Goal: Find specific page/section: Find specific page/section

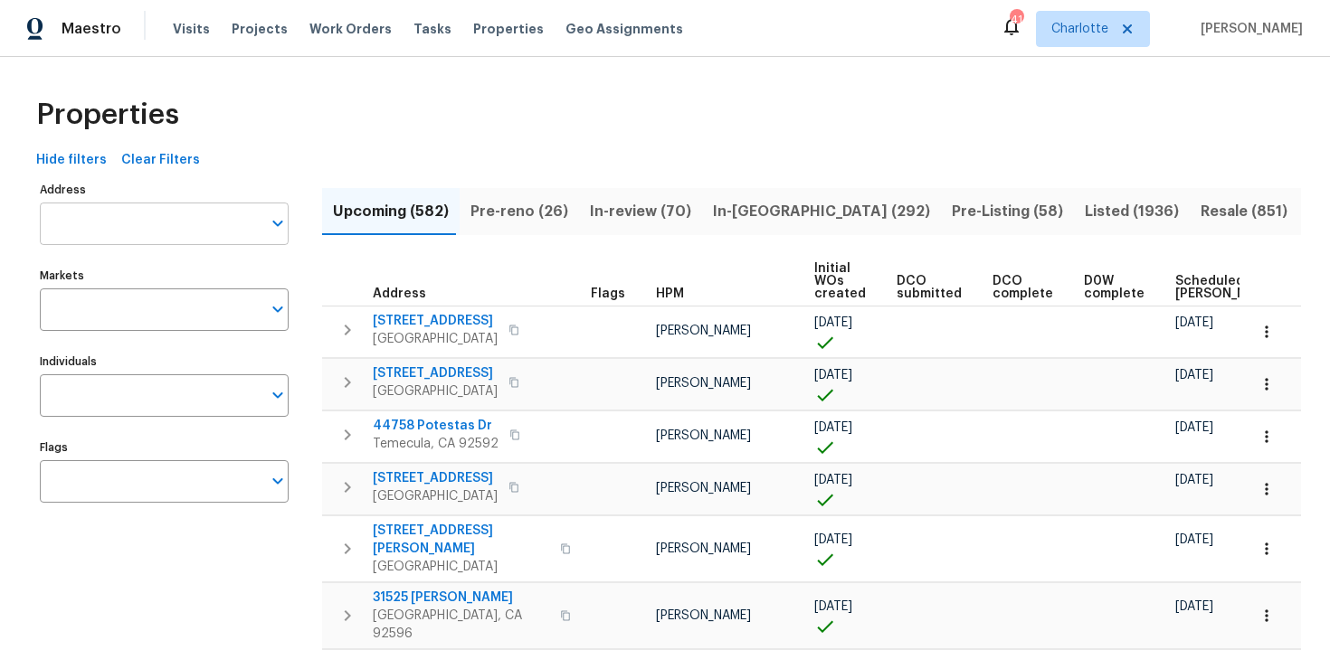
click at [98, 219] on input "Address" at bounding box center [151, 224] width 222 height 43
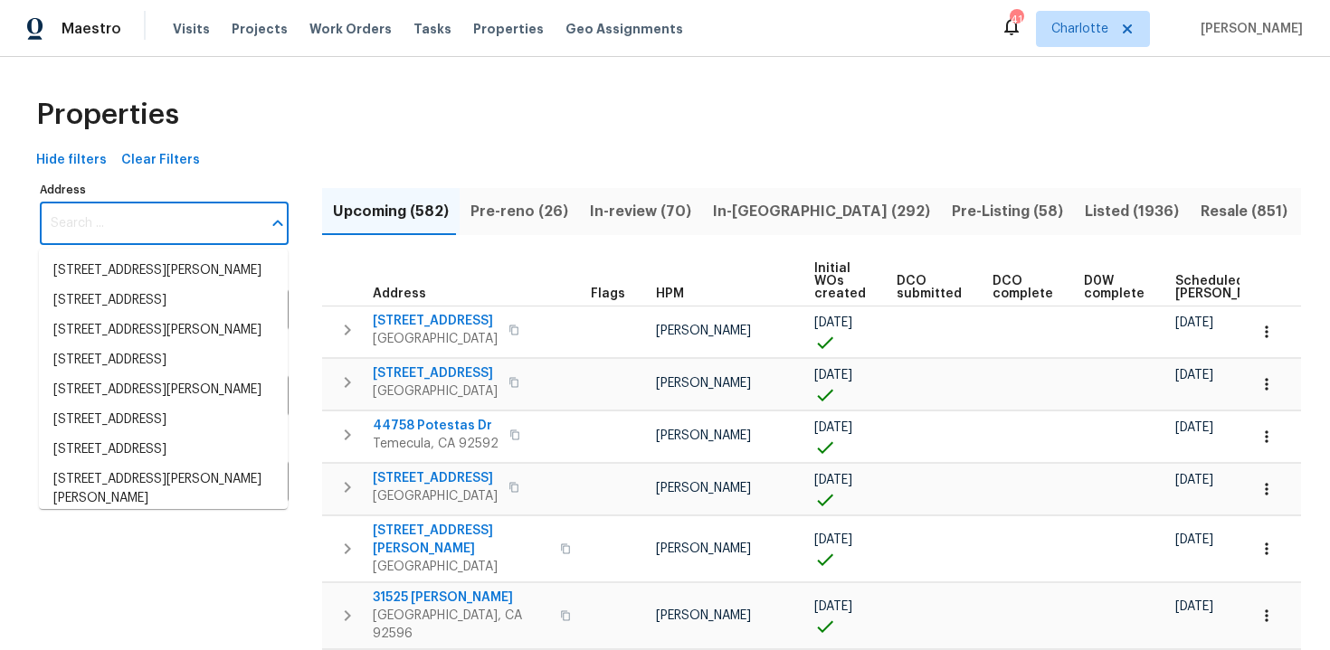
paste input "30706 Legends Ridge Dr, Spring, TX 77386"
type input "30706 Legends Ridge Dr, Spring, TX 77386"
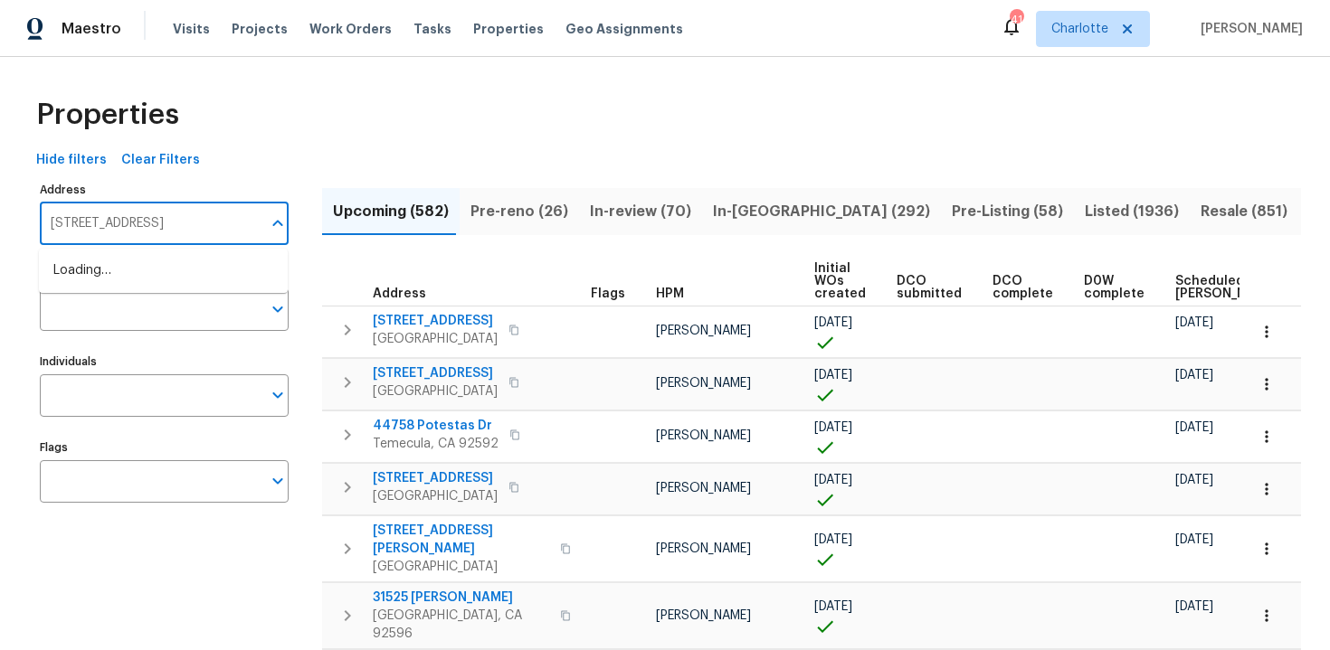
scroll to position [0, 43]
click at [125, 269] on li "[STREET_ADDRESS]" at bounding box center [163, 271] width 249 height 30
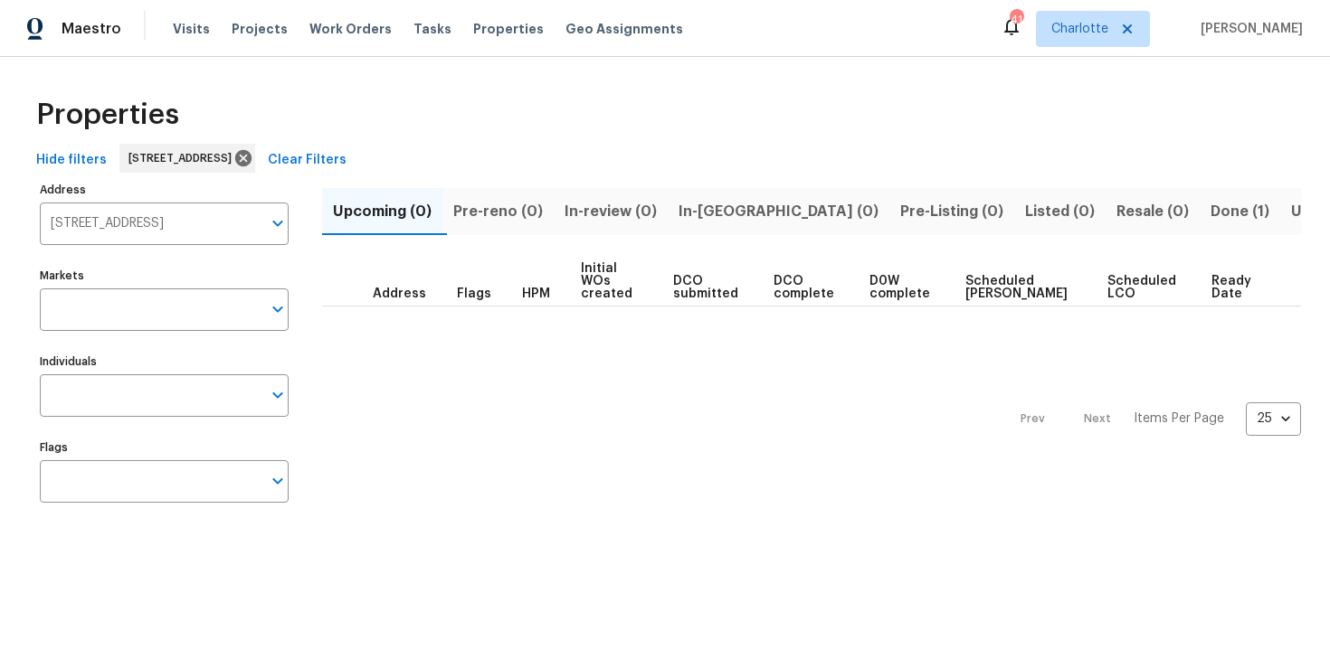
click at [1210, 215] on span "Done (1)" at bounding box center [1239, 211] width 59 height 25
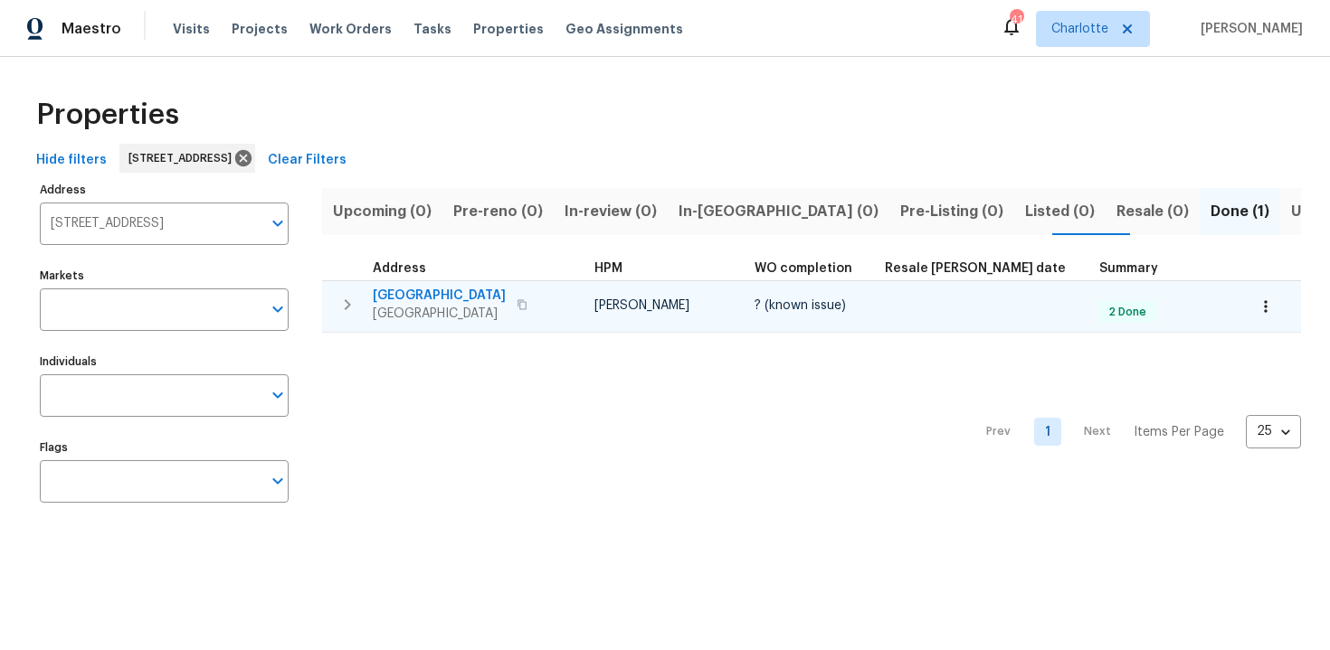
click at [564, 294] on div "30706 Legends Ridge Dr Spring, TX 77386" at bounding box center [475, 305] width 204 height 36
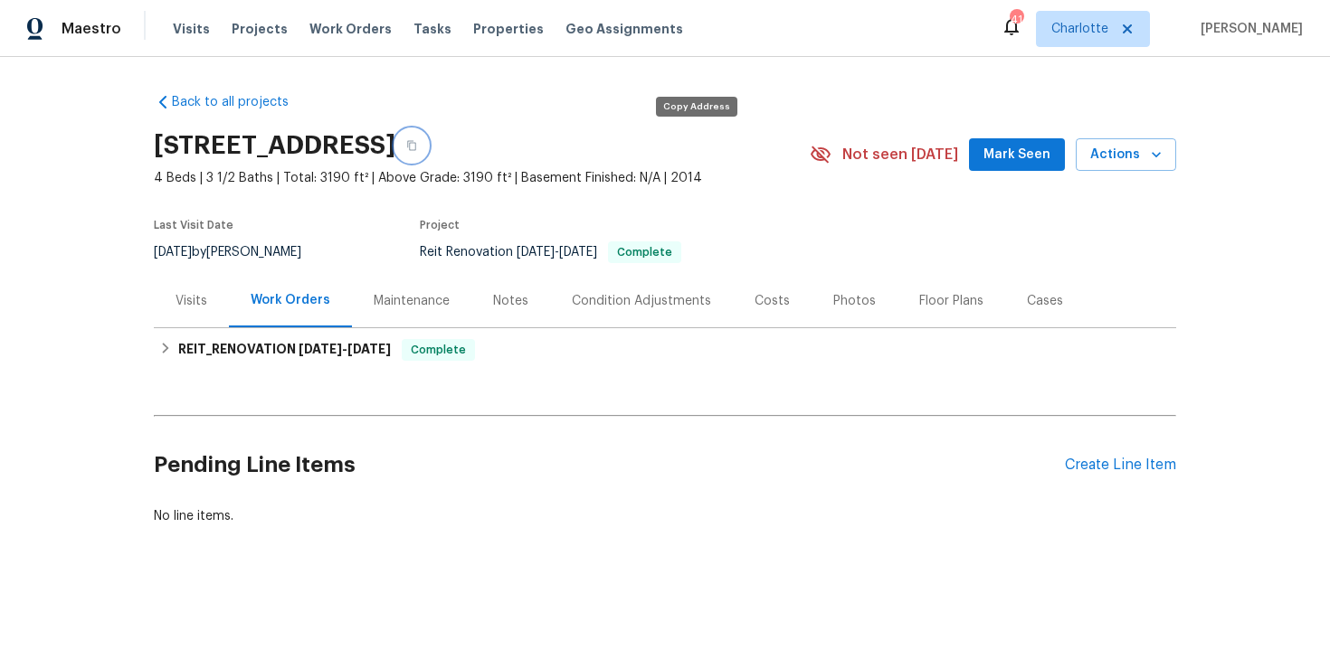
click at [428, 141] on button "button" at bounding box center [411, 145] width 33 height 33
click at [772, 75] on div "Back to all projects 30706 Legends Ridge Dr, Spring, TX 77386 4 Beds | 3 1/2 Ba…" at bounding box center [665, 353] width 1330 height 592
click at [416, 143] on icon "button" at bounding box center [411, 146] width 9 height 10
click at [428, 144] on button "button" at bounding box center [411, 145] width 33 height 33
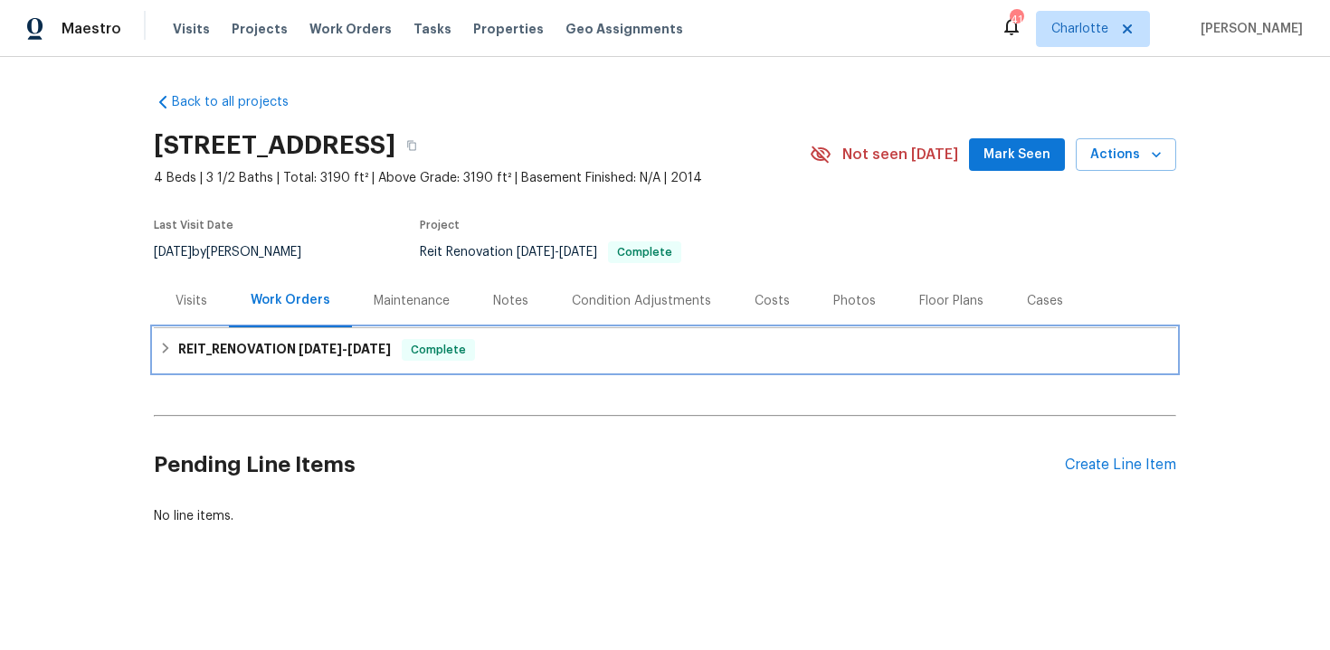
click at [597, 339] on div "REIT_RENOVATION 9/15/25 - 9/28/25 Complete" at bounding box center [664, 350] width 1011 height 22
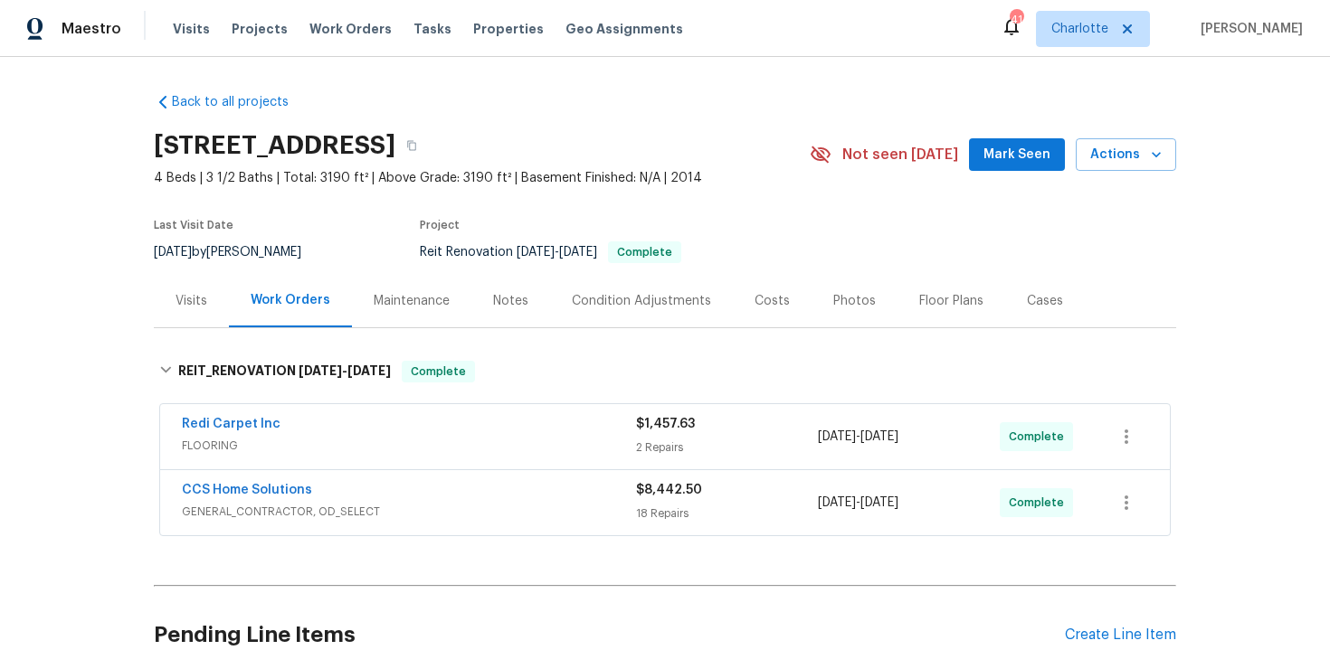
click at [597, 338] on div "Back to all projects 30706 Legends Ridge Dr, Spring, TX 77386 4 Beds | 3 1/2 Ba…" at bounding box center [665, 394] width 1022 height 631
click at [761, 304] on div "Costs" at bounding box center [771, 301] width 35 height 18
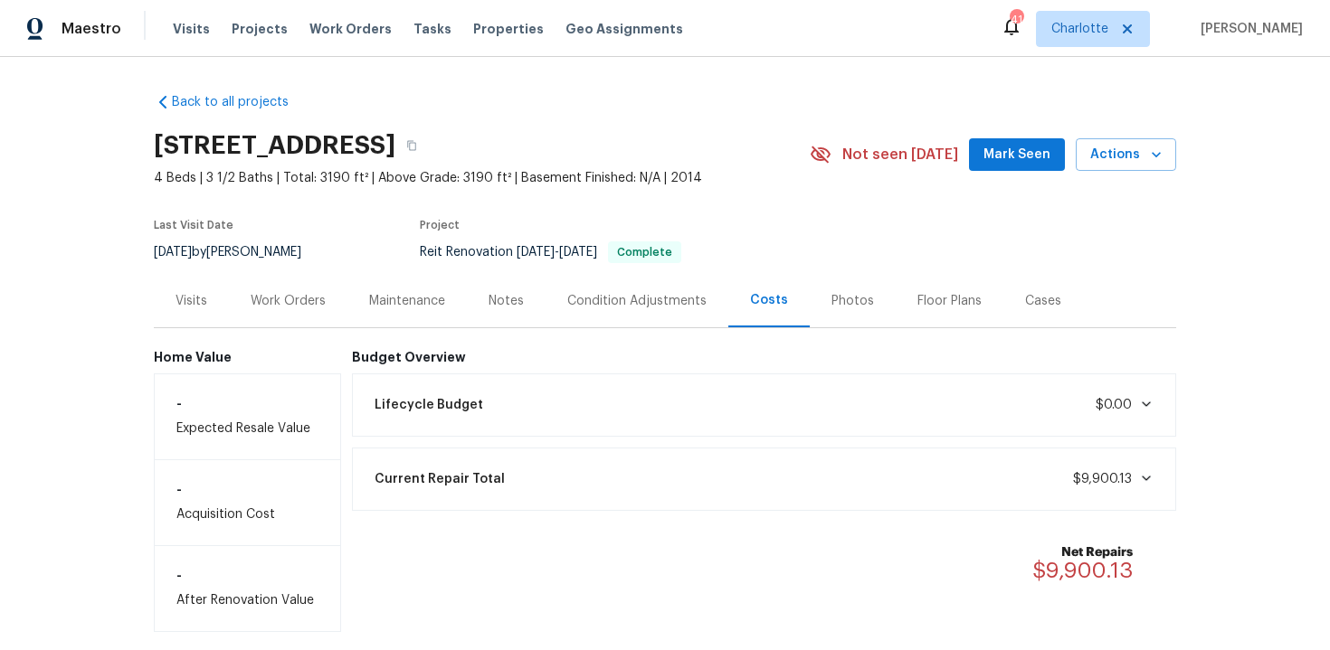
click at [300, 300] on div "Work Orders" at bounding box center [288, 301] width 75 height 18
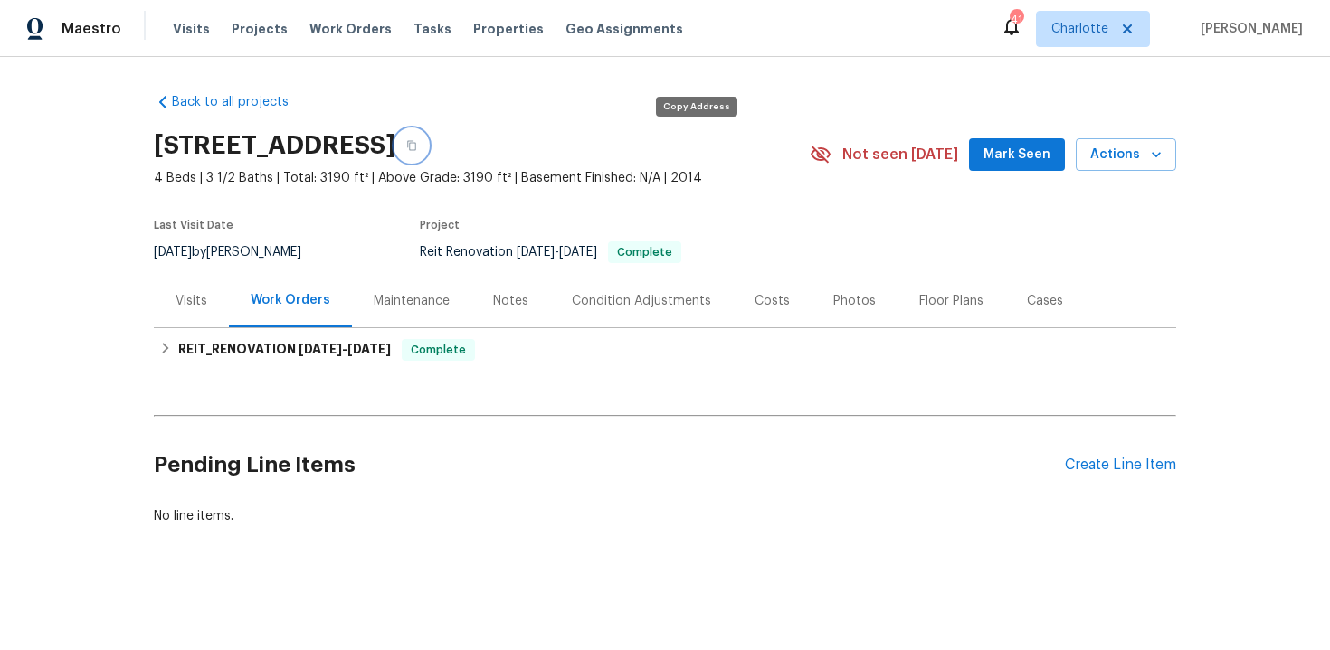
click at [428, 154] on button "button" at bounding box center [411, 145] width 33 height 33
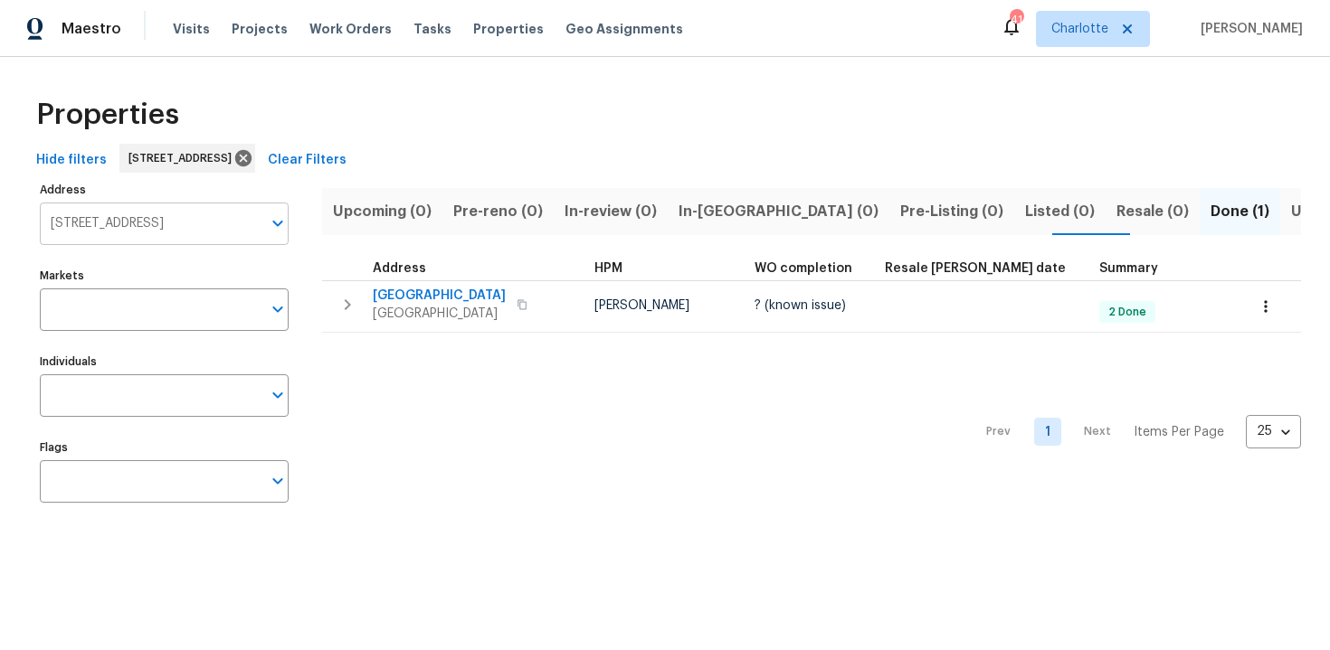
click at [162, 226] on input "30706 Legends Ridge Dr Spring TX 77386" at bounding box center [151, 224] width 222 height 43
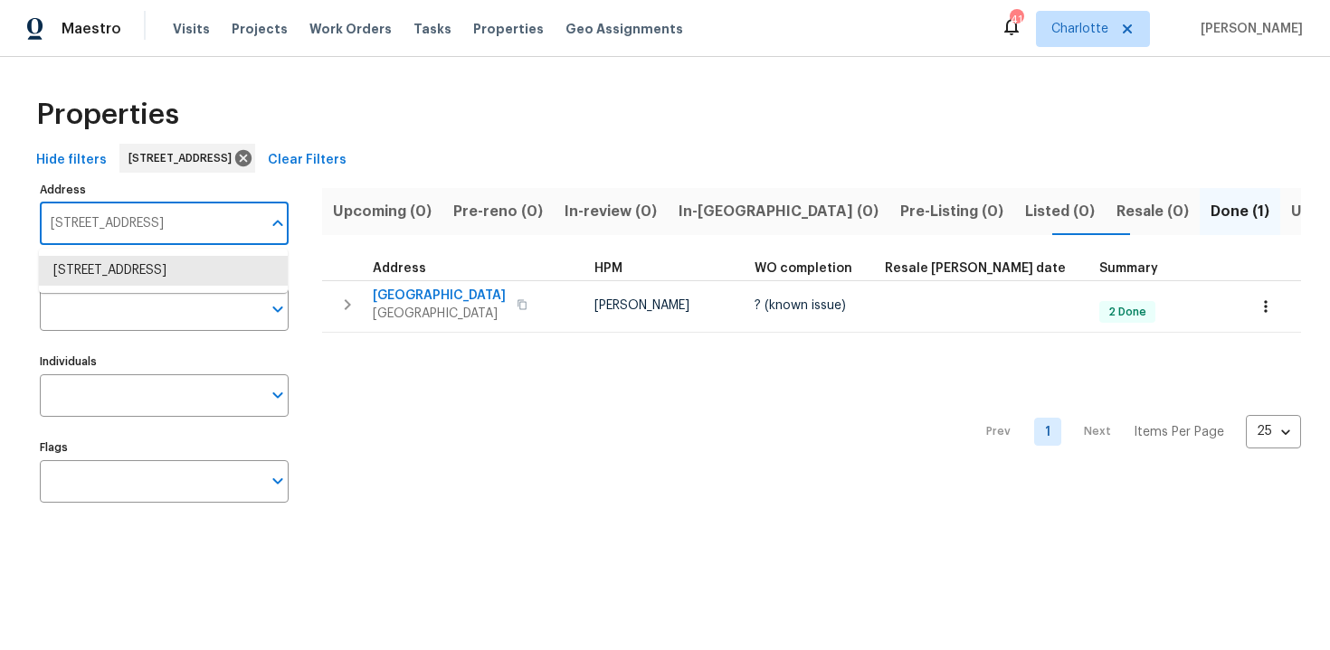
paste input "639 E Pacific St, Carson, CA 90745"
type input "639 E Pacific St, Carson, CA 90745"
click at [175, 261] on li "639 E Pacific St Carson CA 90745" at bounding box center [163, 271] width 249 height 30
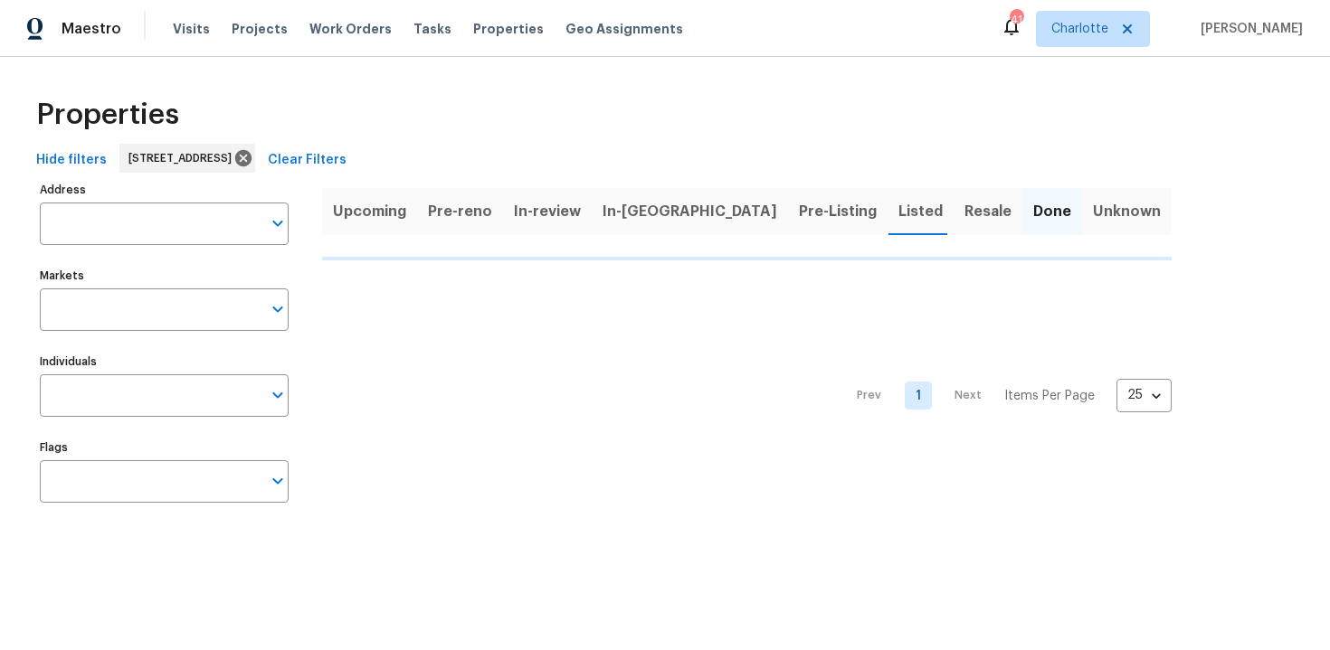
type input "639 E Pacific St Carson CA 90745"
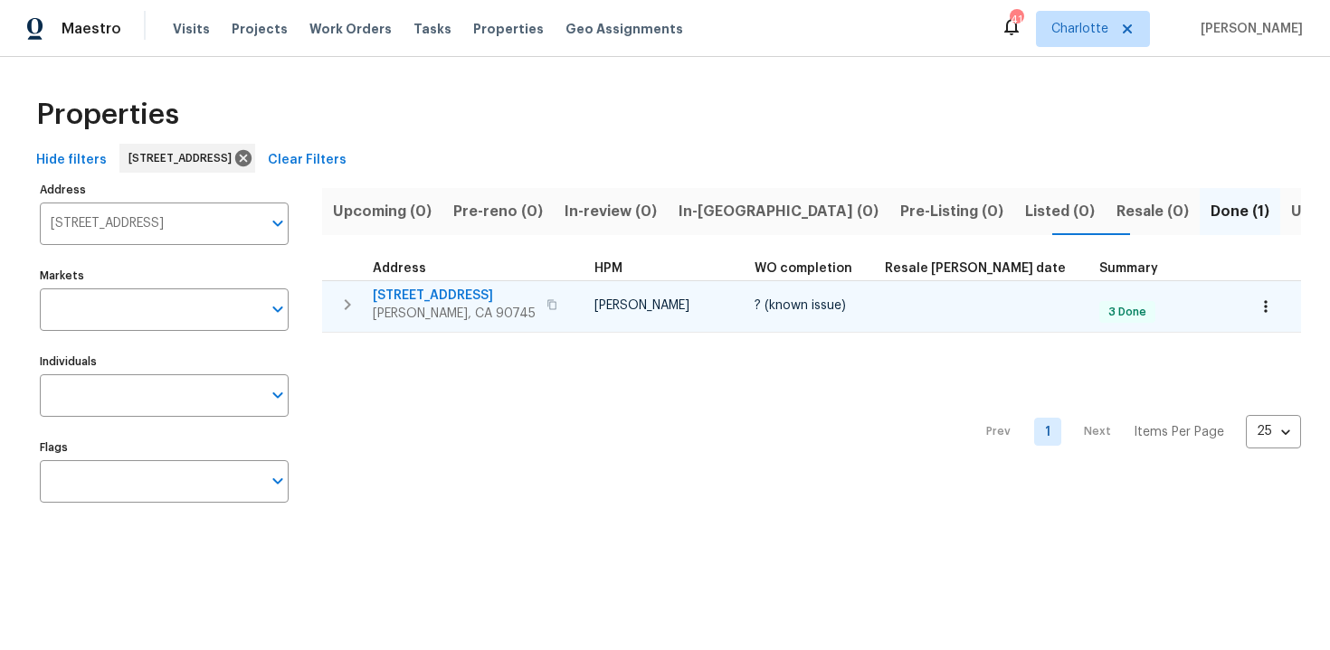
click at [531, 295] on div "639 E Pacific St Carson, CA 90745" at bounding box center [475, 305] width 204 height 36
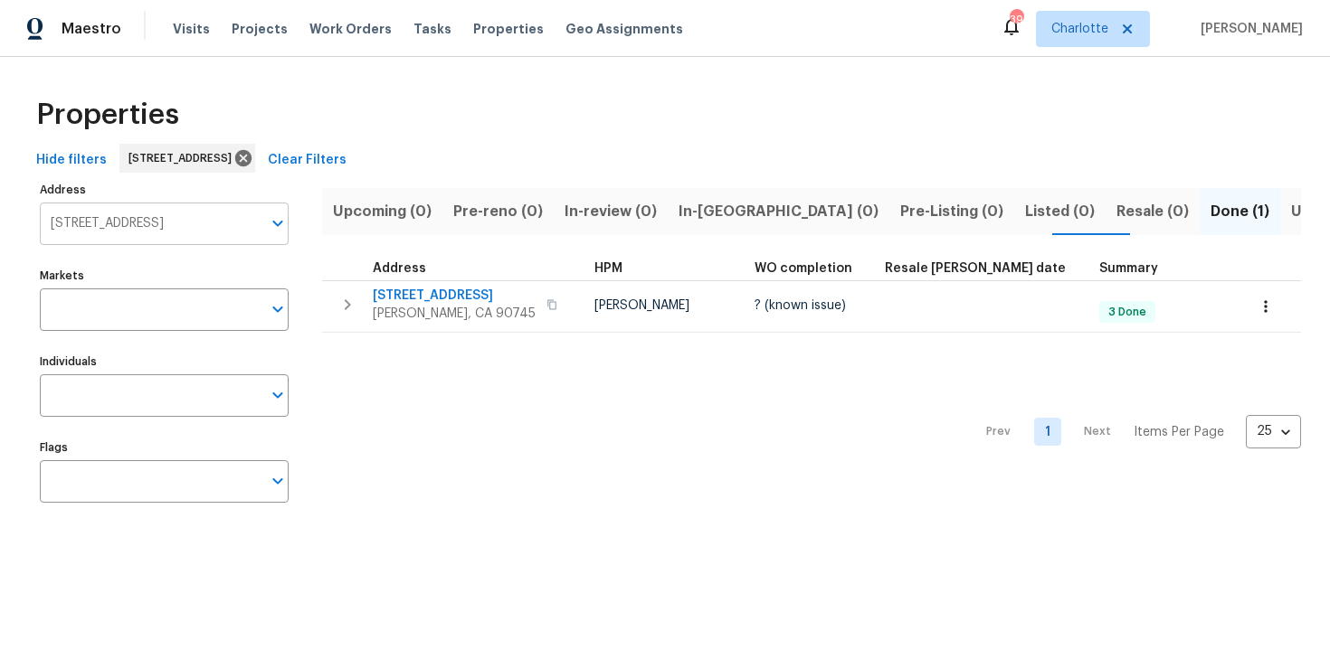
click at [183, 228] on input "639 E Pacific St Carson CA 90745" at bounding box center [151, 224] width 222 height 43
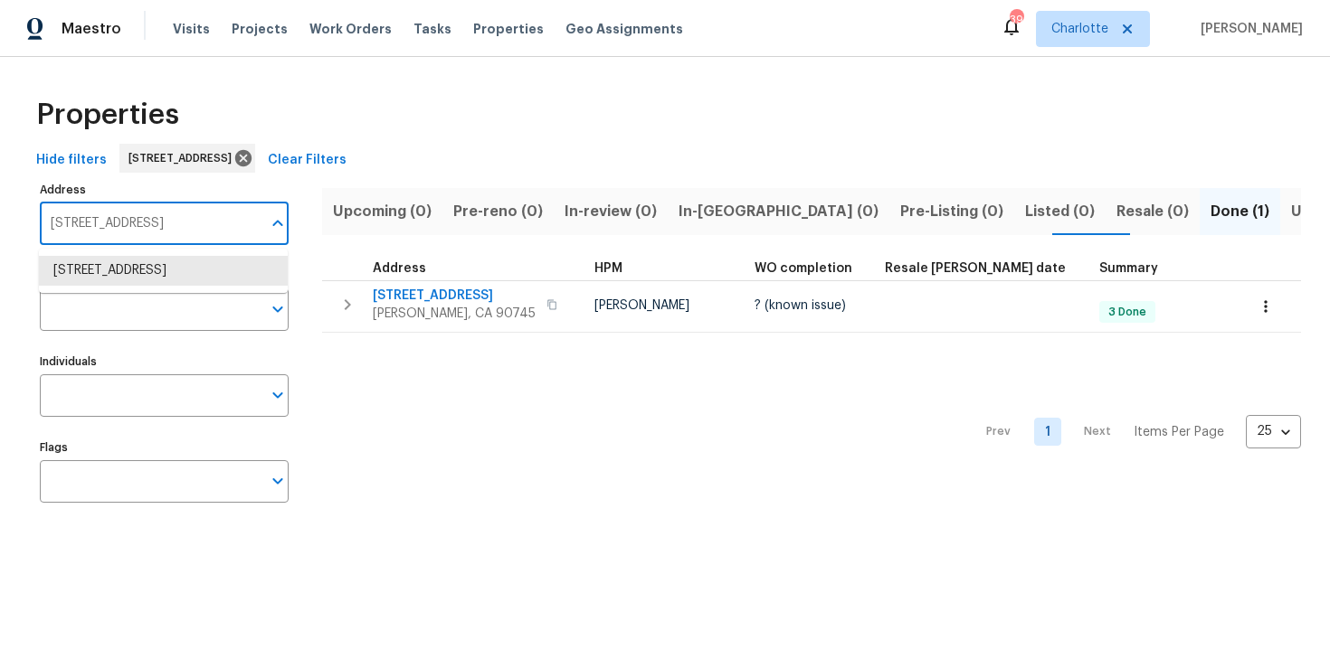
paste input "[STREET_ADDRESS]"
type input "[STREET_ADDRESS]"
click at [187, 263] on li "3720 E Idlewild Ave Tampa FL 33610" at bounding box center [163, 271] width 249 height 30
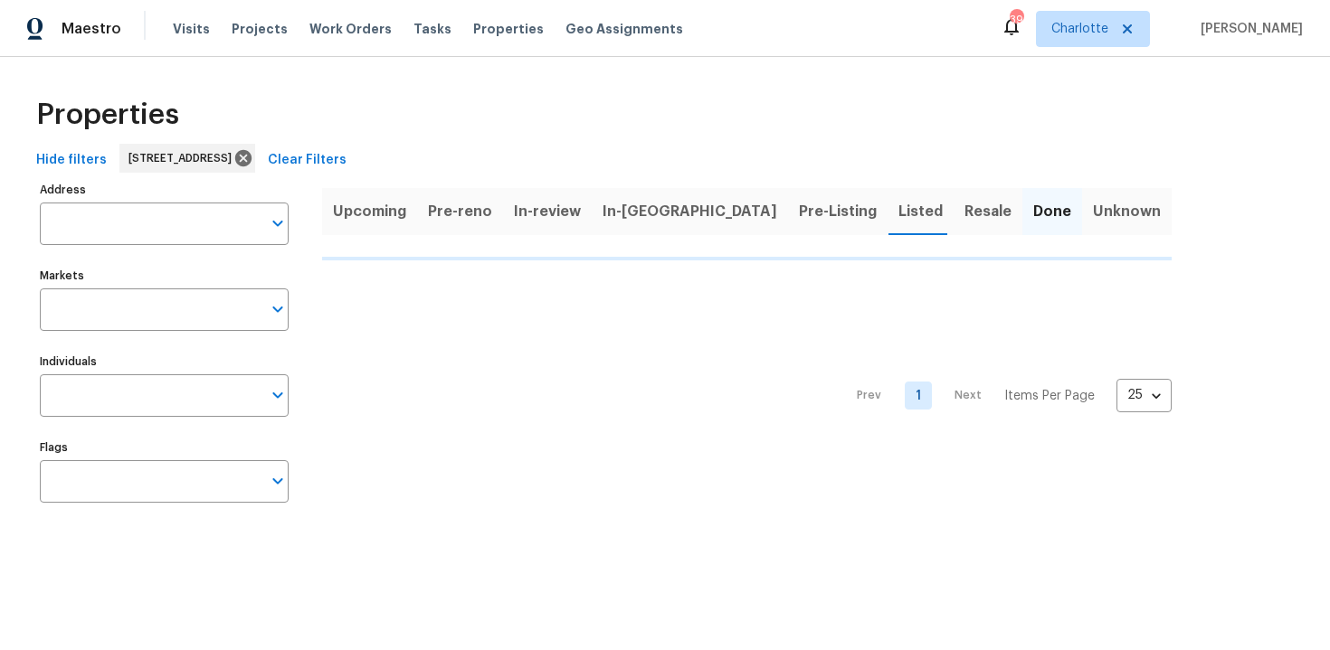
type input "3720 E Idlewild Ave Tampa FL 33610"
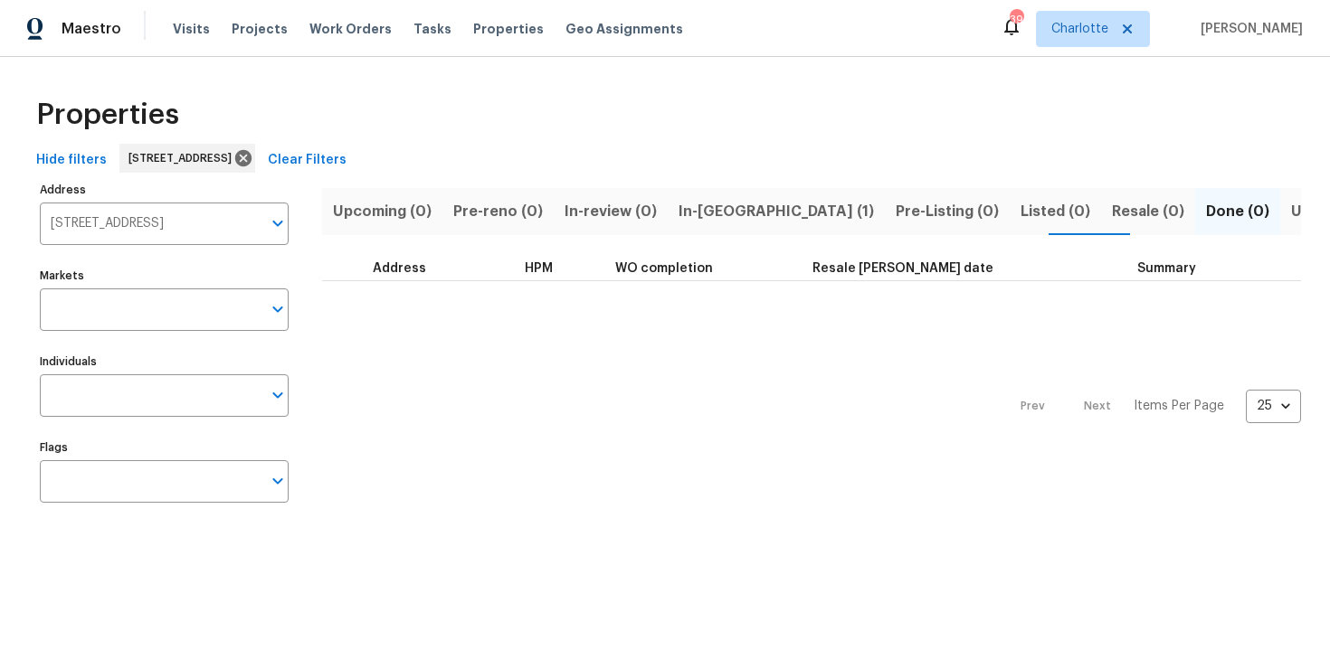
click at [691, 222] on span "In-reno (1)" at bounding box center [775, 211] width 195 height 25
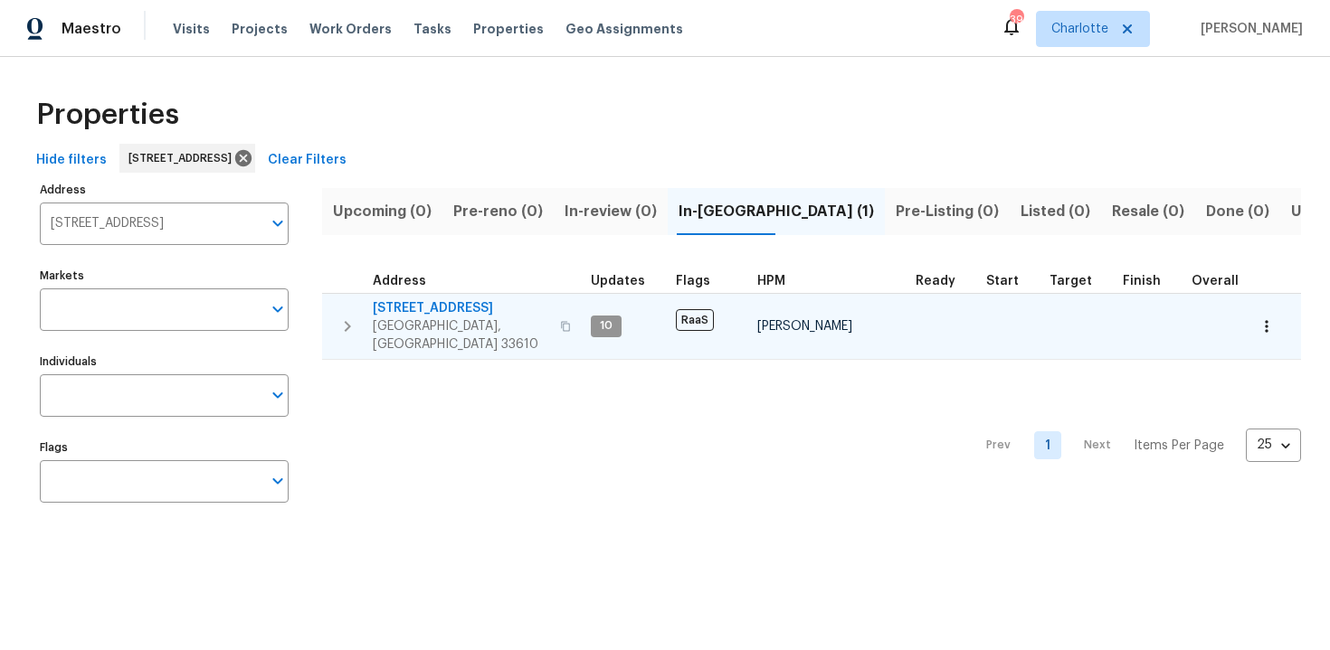
click at [535, 307] on div "3720 E Idlewild Ave Tampa, FL 33610" at bounding box center [475, 326] width 204 height 54
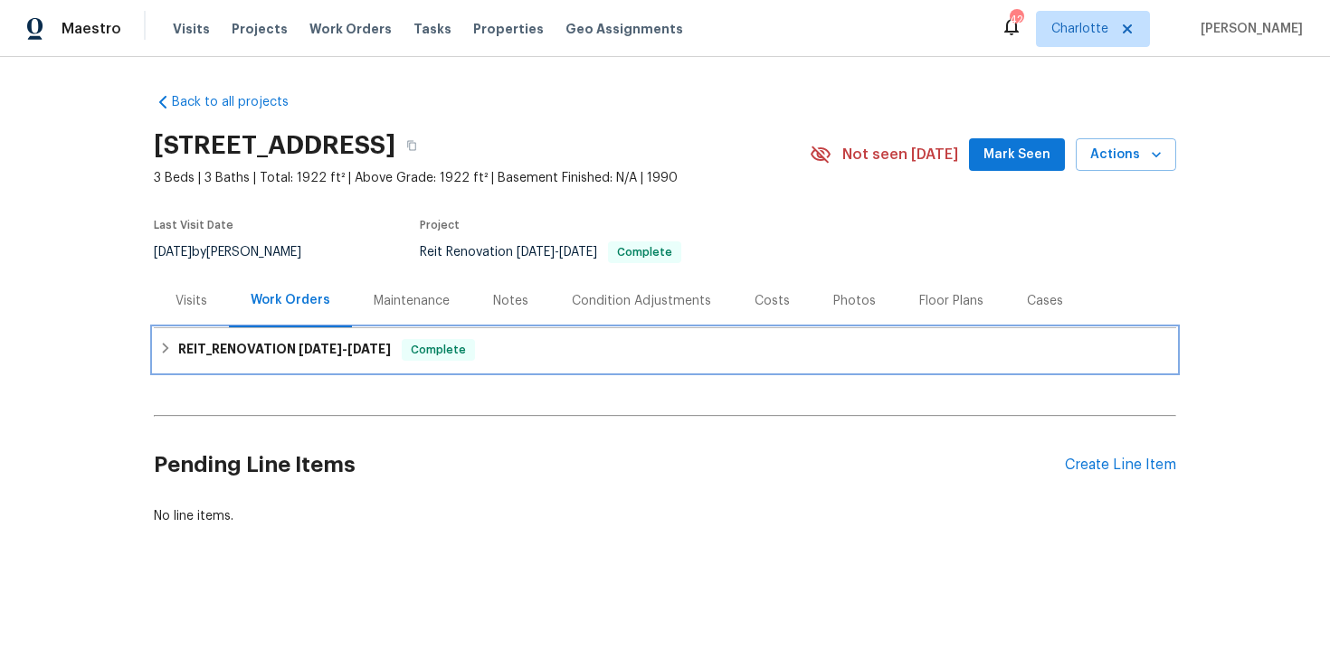
click at [720, 336] on div "REIT_RENOVATION [DATE] - [DATE] Complete" at bounding box center [665, 349] width 1022 height 43
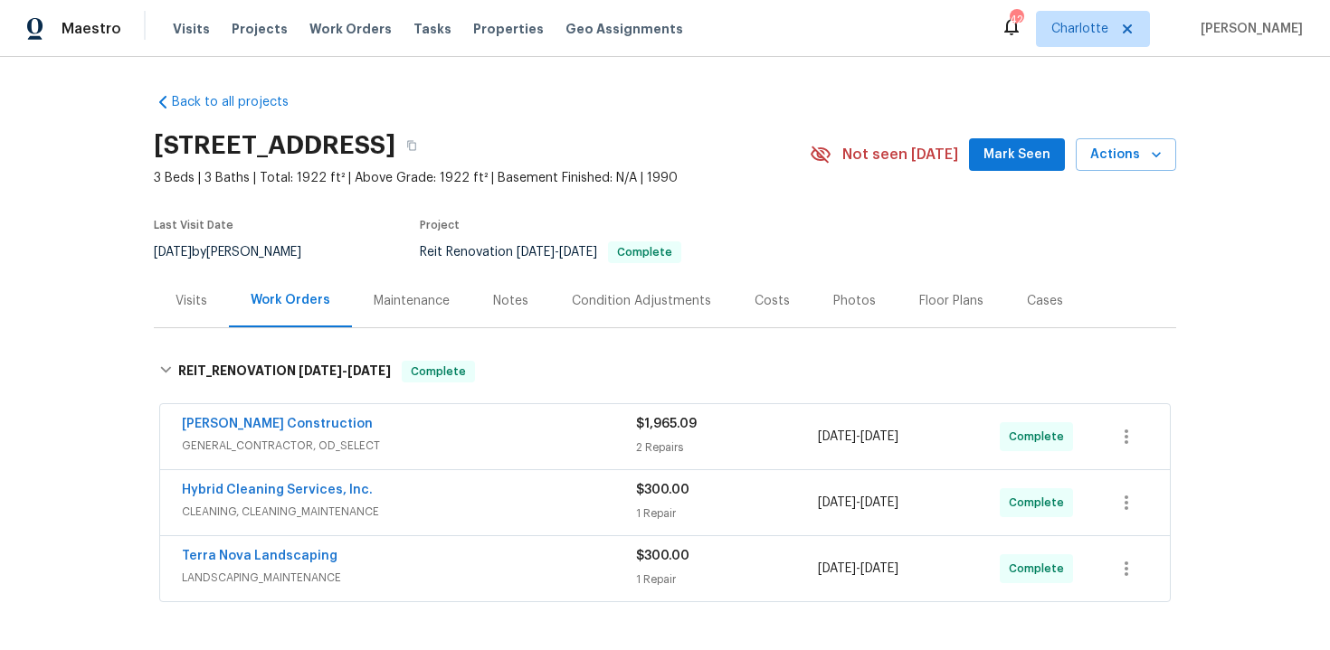
click at [763, 306] on div "Costs" at bounding box center [771, 301] width 35 height 18
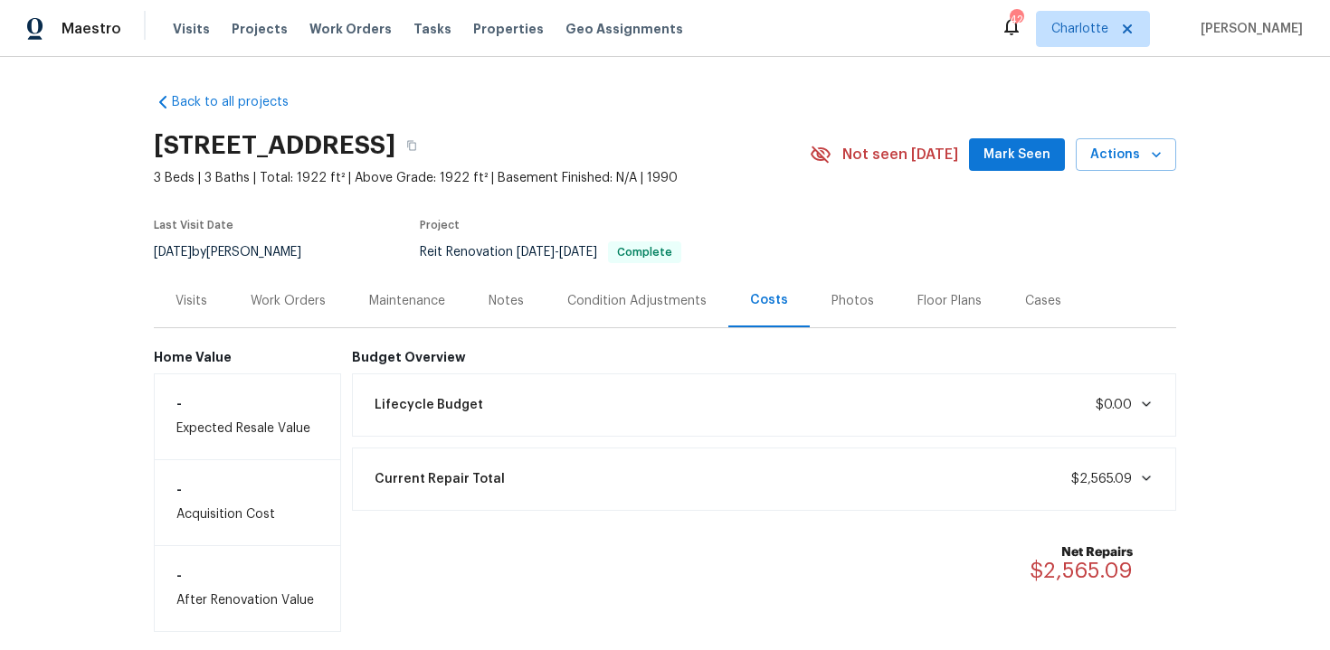
click at [289, 301] on div "Work Orders" at bounding box center [288, 301] width 75 height 18
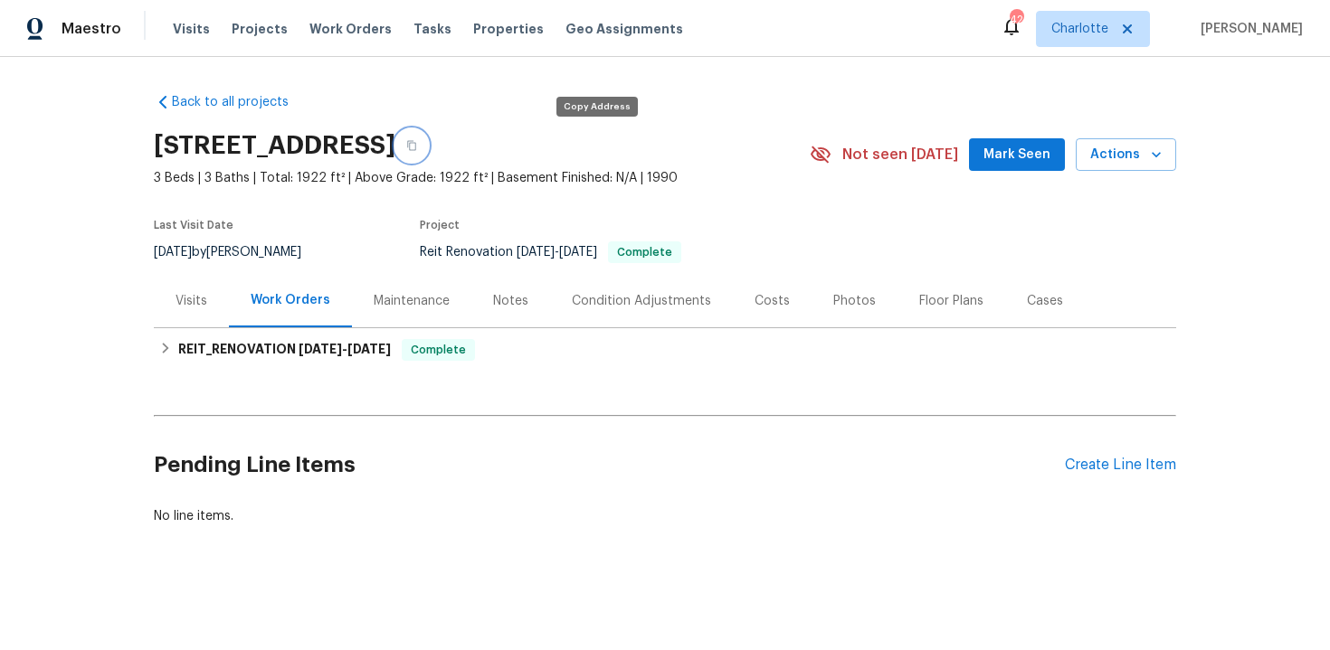
click at [417, 147] on icon "button" at bounding box center [411, 145] width 11 height 11
click at [428, 158] on button "button" at bounding box center [411, 145] width 33 height 33
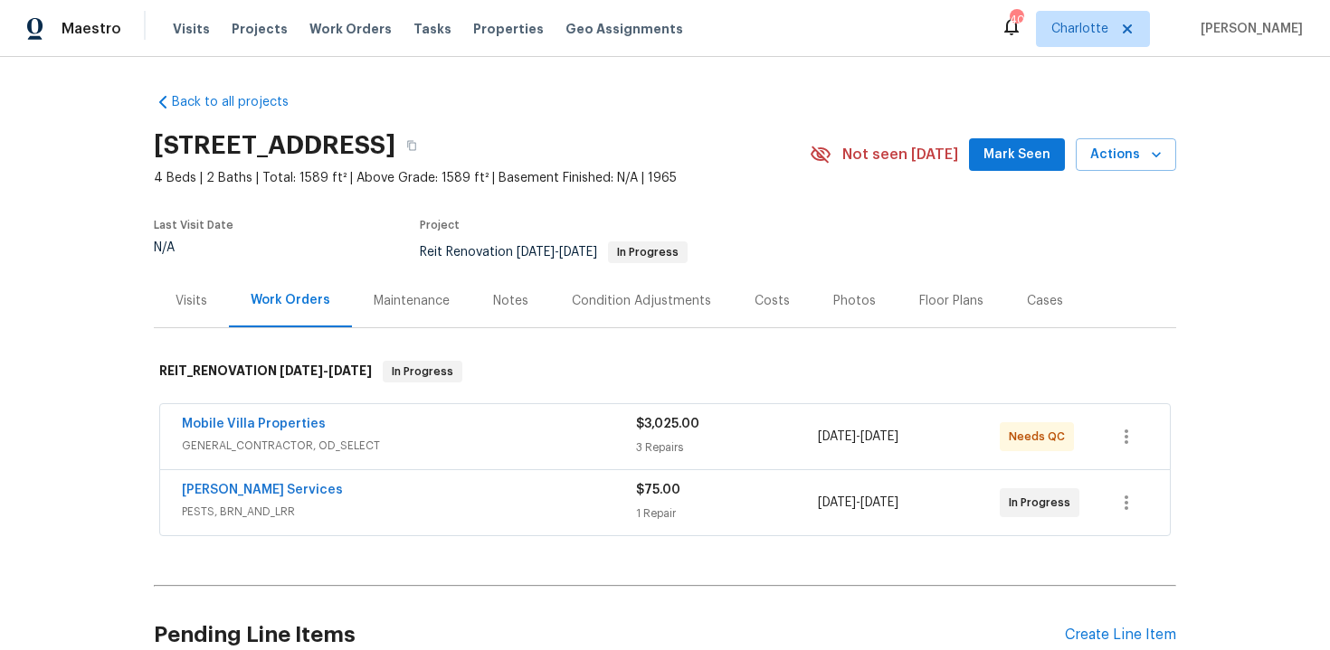
click at [754, 305] on div "Costs" at bounding box center [771, 301] width 35 height 18
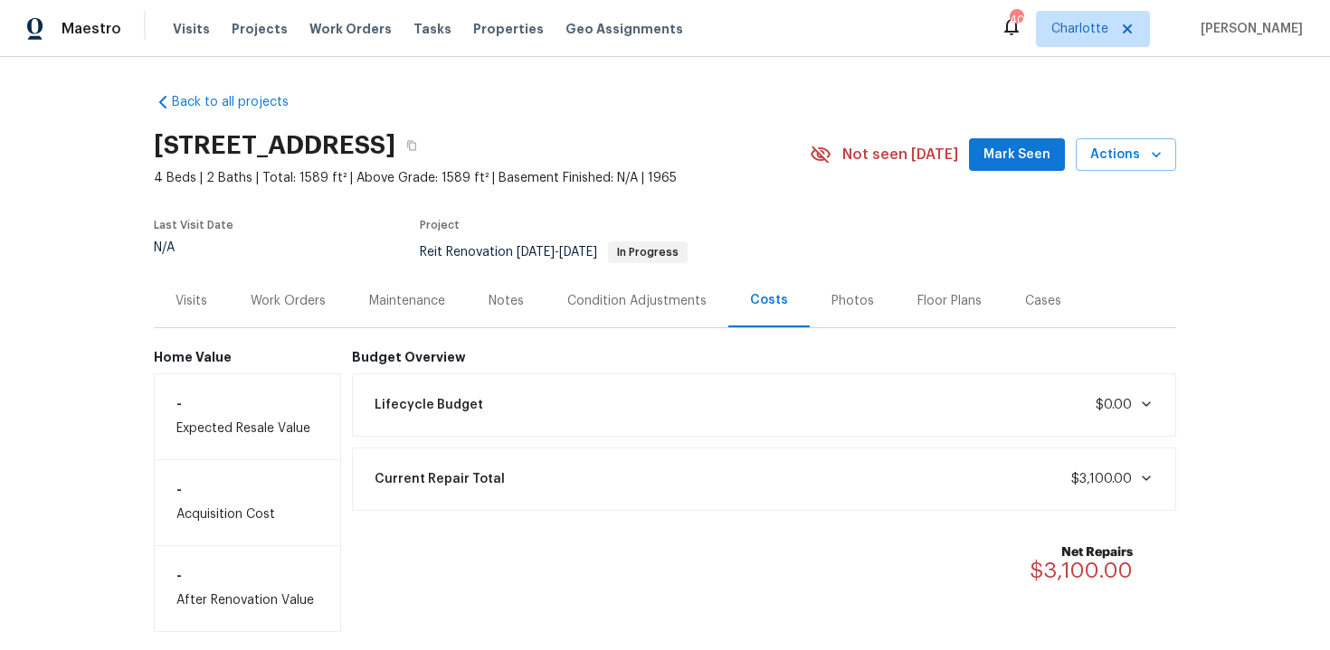
click at [304, 309] on div "Work Orders" at bounding box center [288, 301] width 75 height 18
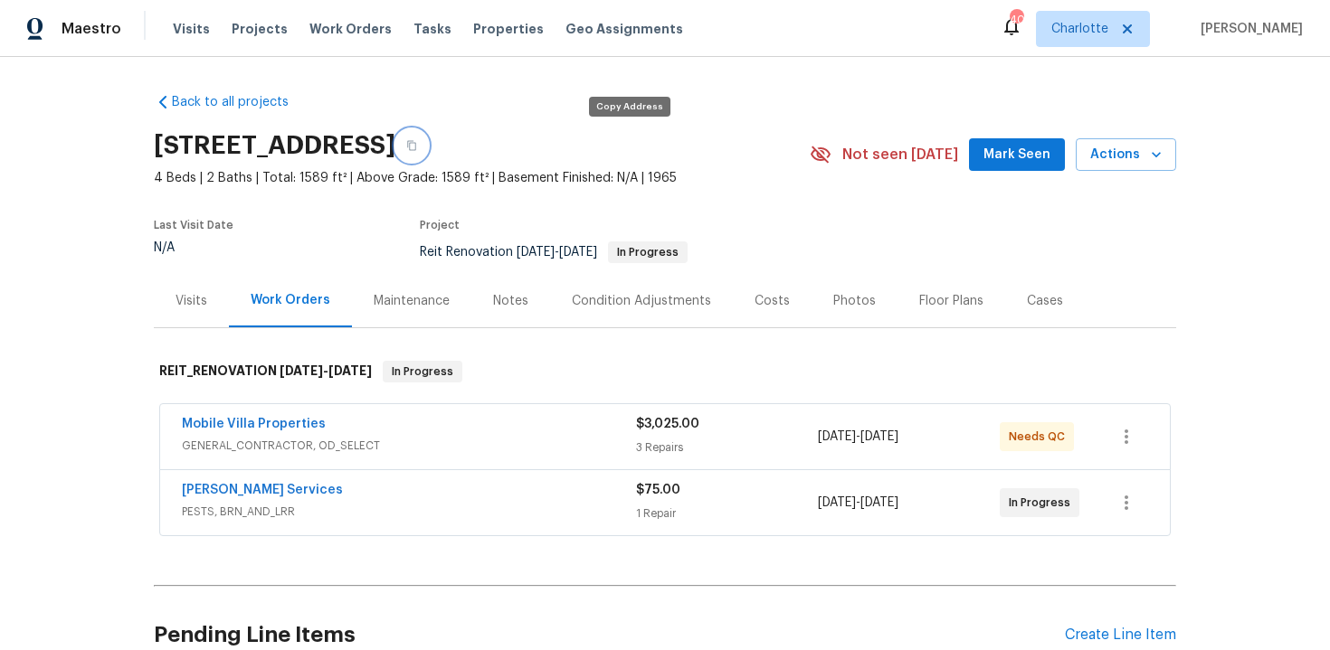
click at [428, 135] on button "button" at bounding box center [411, 145] width 33 height 33
click at [710, 148] on div "[STREET_ADDRESS]" at bounding box center [482, 145] width 656 height 47
click at [417, 143] on icon "button" at bounding box center [411, 145] width 11 height 11
